Goal: Register for event/course

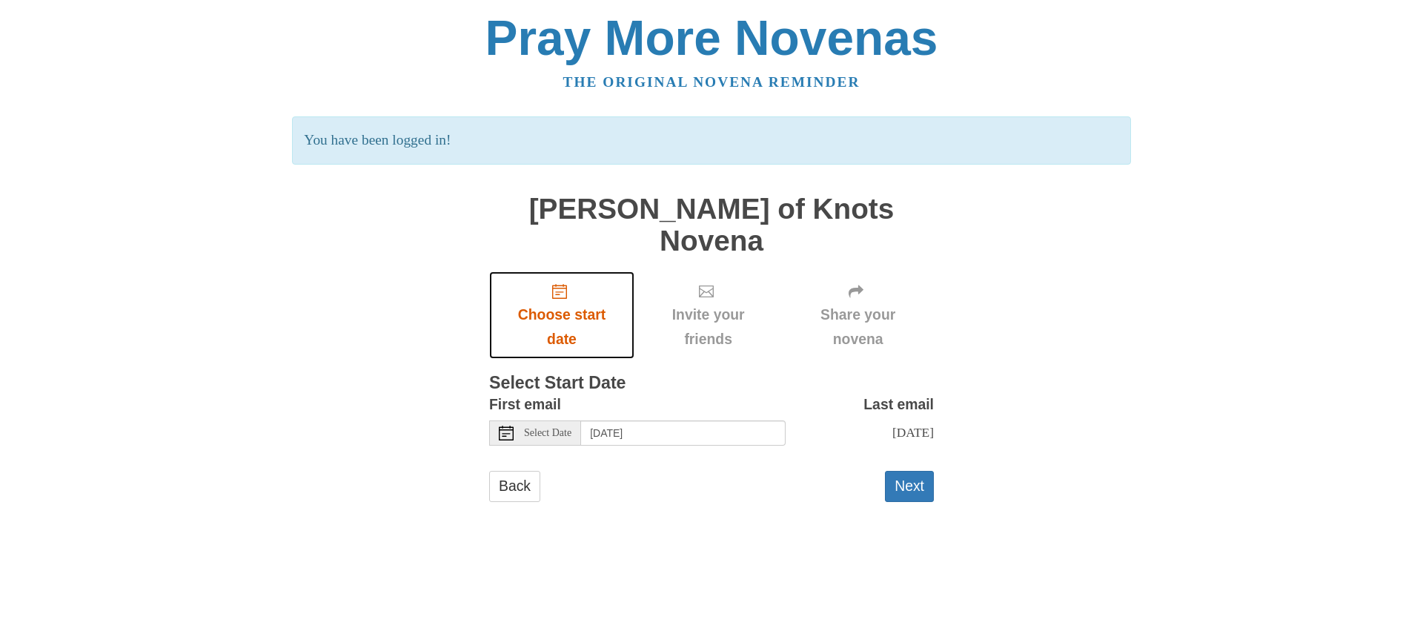
click at [554, 284] on icon "Choose start date" at bounding box center [559, 291] width 15 height 15
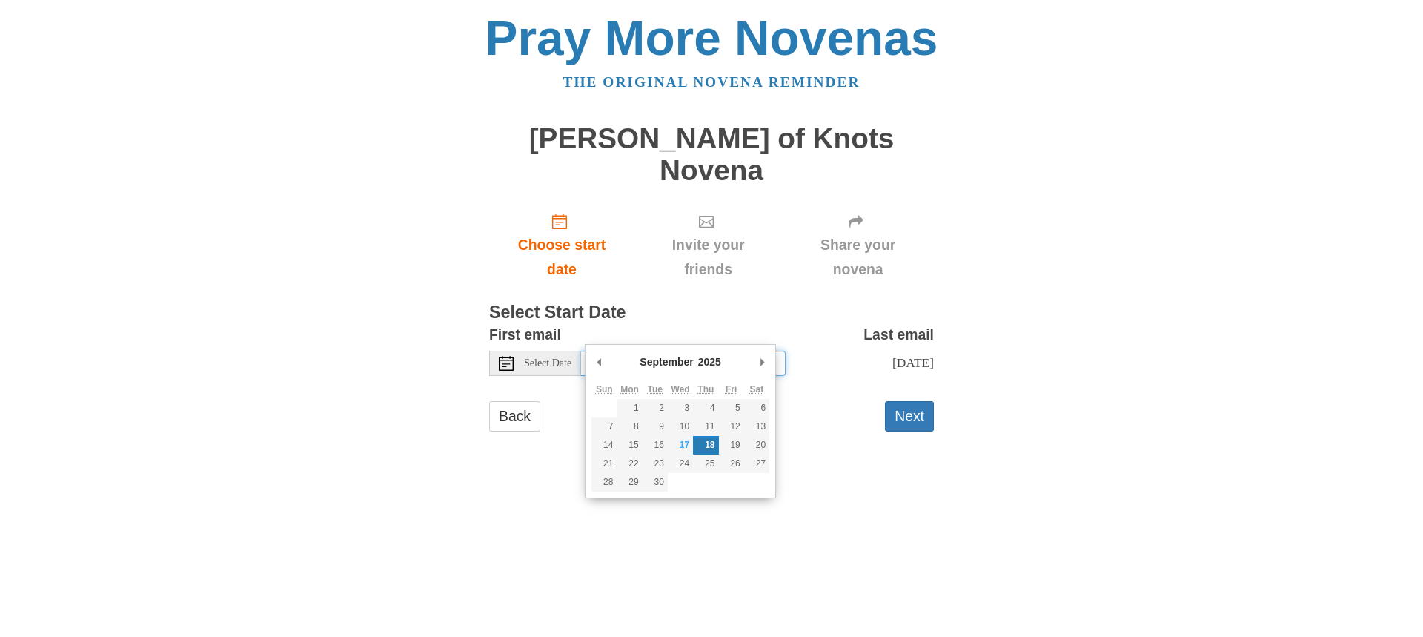
click at [669, 351] on input "Thursday, September 18th" at bounding box center [683, 363] width 205 height 25
type input "Wednesday, September 17th"
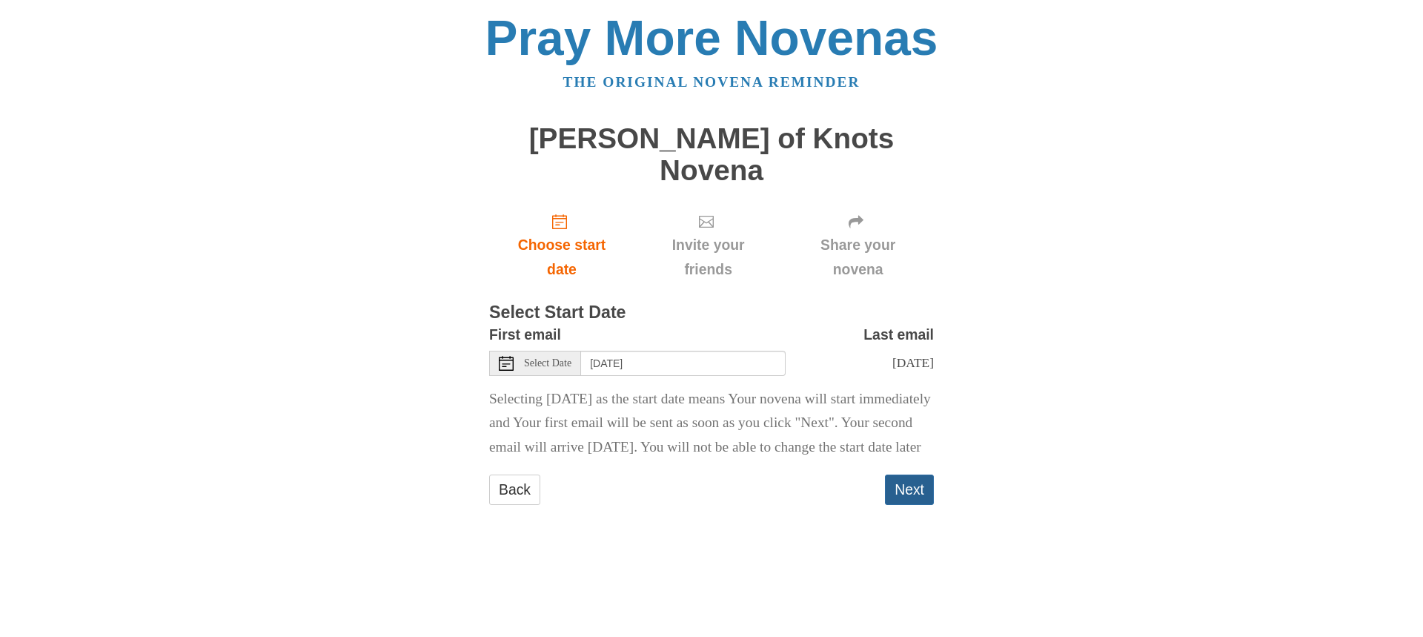
click at [920, 484] on button "Next" at bounding box center [909, 489] width 49 height 30
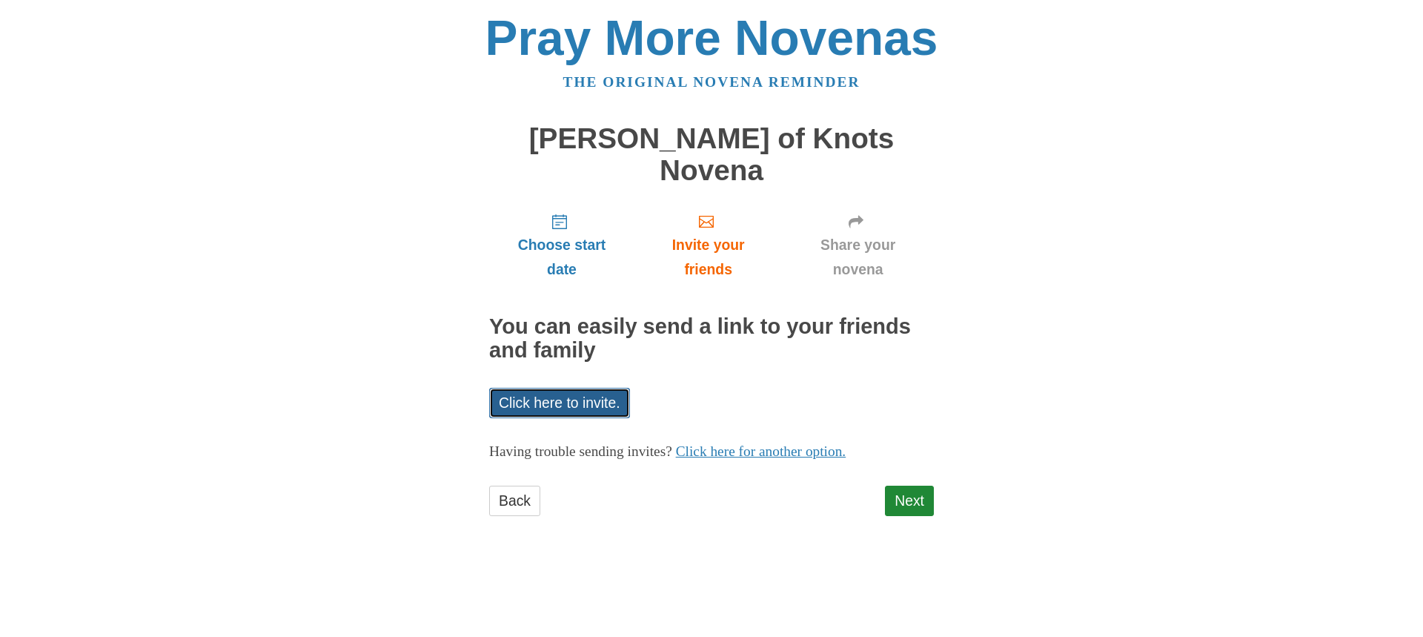
click at [581, 388] on link "Click here to invite." at bounding box center [559, 403] width 141 height 30
click at [912, 486] on link "Next" at bounding box center [909, 501] width 49 height 30
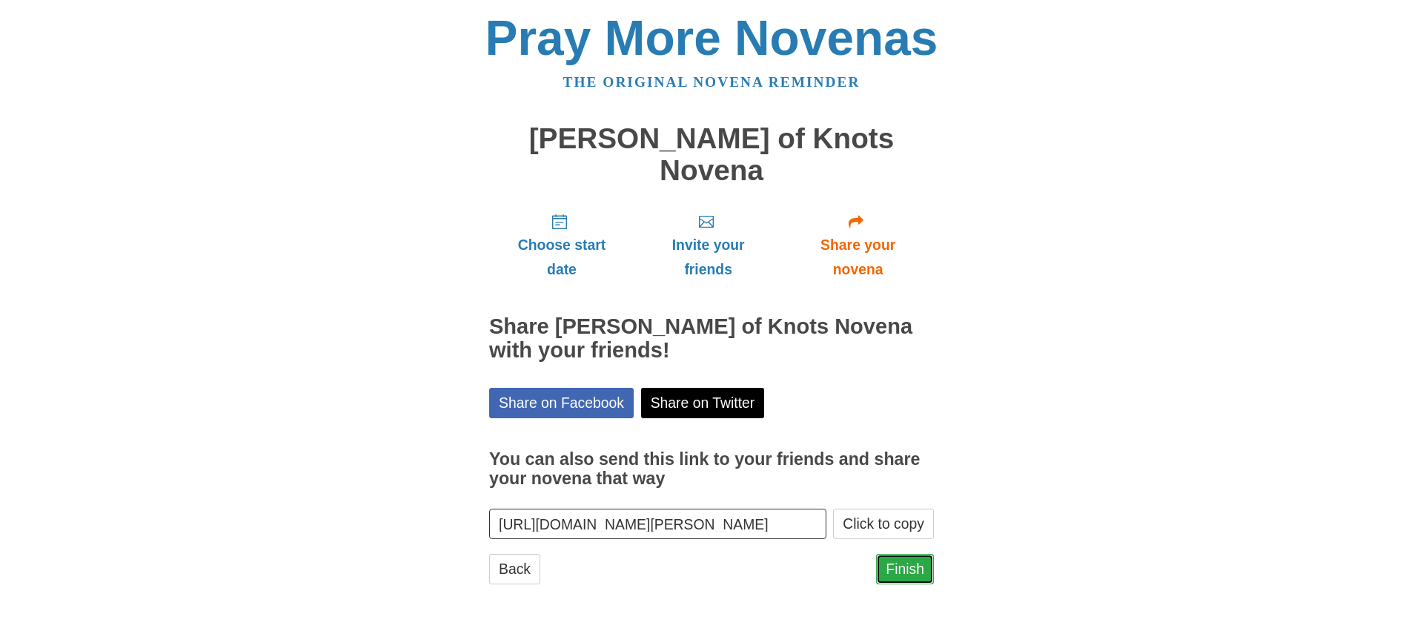
click at [902, 554] on link "Finish" at bounding box center [905, 569] width 58 height 30
